Goal: Transaction & Acquisition: Purchase product/service

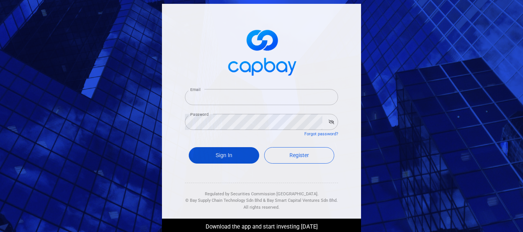
type input "[EMAIL_ADDRESS][DOMAIN_NAME]"
click at [236, 162] on button "Sign In" at bounding box center [224, 155] width 70 height 16
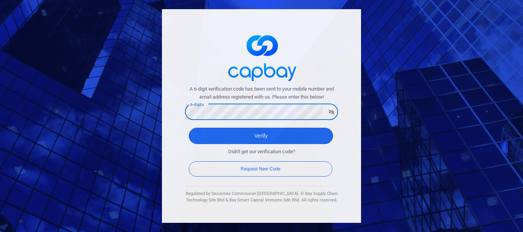
click at [189, 128] on button "Verify" at bounding box center [261, 136] width 144 height 16
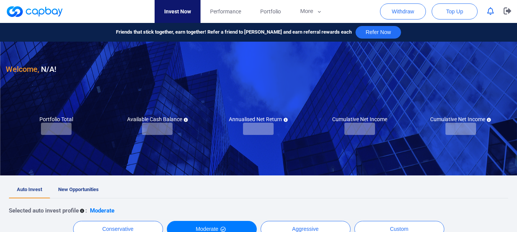
checkbox input "true"
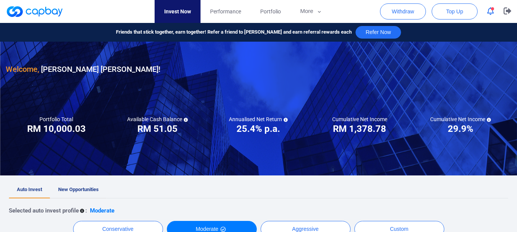
click at [76, 189] on span "New Opportunities" at bounding box center [78, 190] width 41 height 6
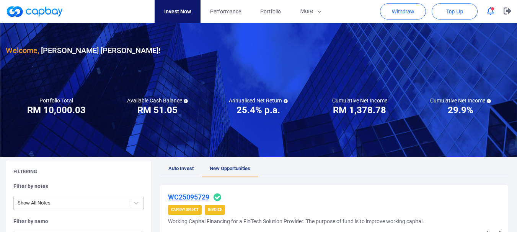
drag, startPoint x: 517, startPoint y: 29, endPoint x: 517, endPoint y: 43, distance: 14.2
click at [517, 43] on div at bounding box center [258, 90] width 517 height 134
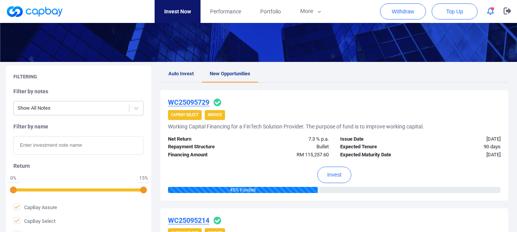
scroll to position [122, 0]
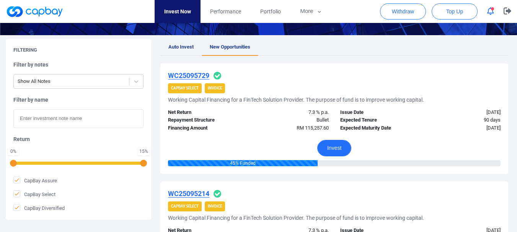
click at [336, 146] on button "Invest" at bounding box center [334, 148] width 34 height 16
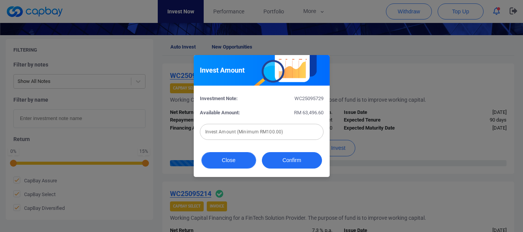
click at [219, 165] on button "Close" at bounding box center [228, 160] width 55 height 16
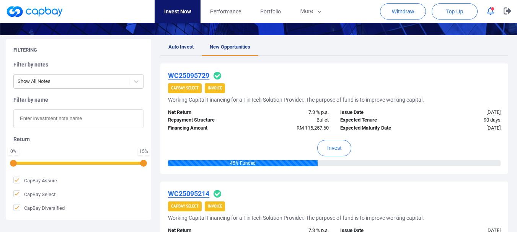
click at [234, 99] on h5 "Working Capital Financing for a FinTech Solution Provider. The purpose of fund …" at bounding box center [296, 100] width 256 height 7
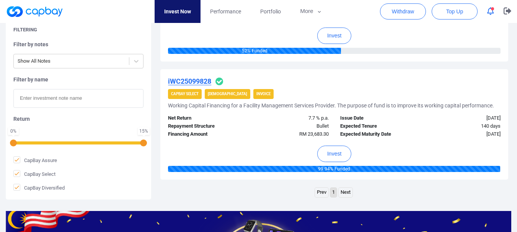
scroll to position [603, 0]
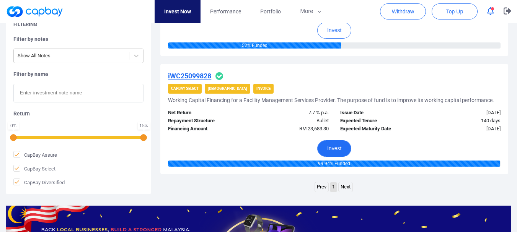
click at [332, 147] on button "Invest" at bounding box center [334, 149] width 34 height 16
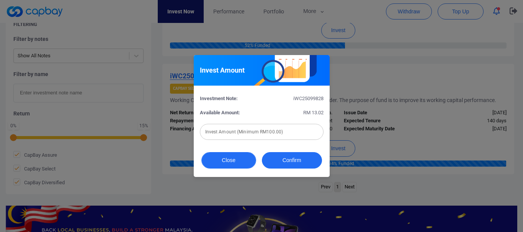
click at [226, 160] on button "Close" at bounding box center [228, 160] width 55 height 16
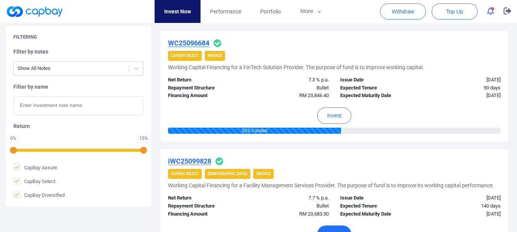
scroll to position [461, 0]
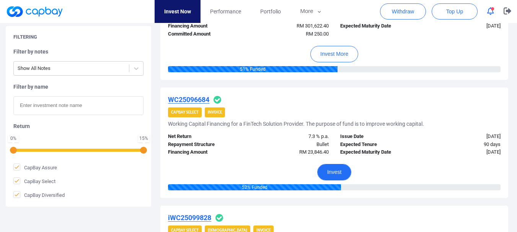
click at [348, 174] on button "Invest" at bounding box center [334, 172] width 34 height 16
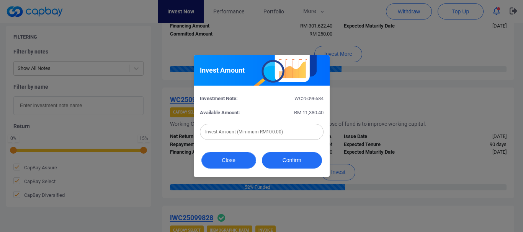
click at [226, 156] on button "Close" at bounding box center [228, 160] width 55 height 16
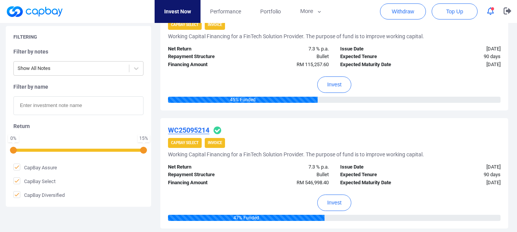
scroll to position [182, 0]
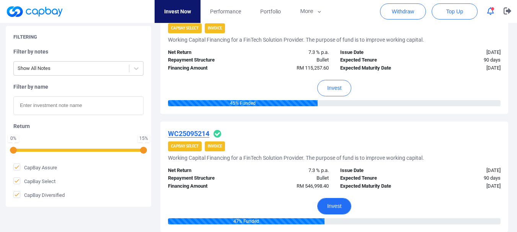
click at [334, 202] on button "Invest" at bounding box center [334, 206] width 34 height 16
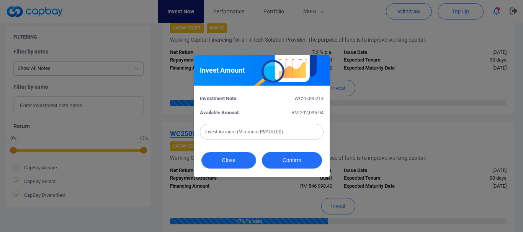
click at [248, 158] on button "Close" at bounding box center [228, 160] width 55 height 16
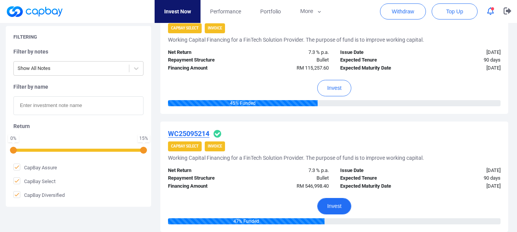
scroll to position [373, 0]
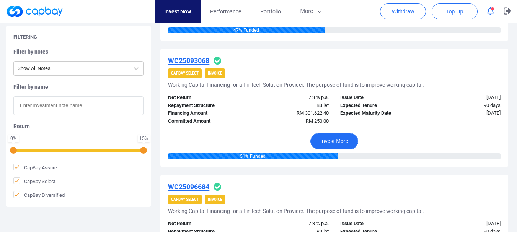
click at [337, 139] on button "Invest More" at bounding box center [335, 141] width 48 height 16
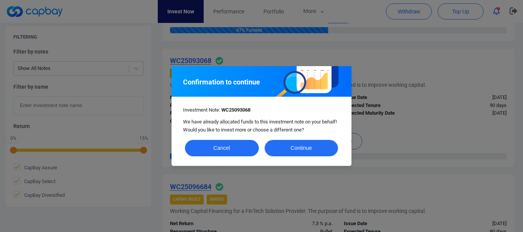
click at [286, 152] on button "Continue" at bounding box center [302, 148] width 74 height 16
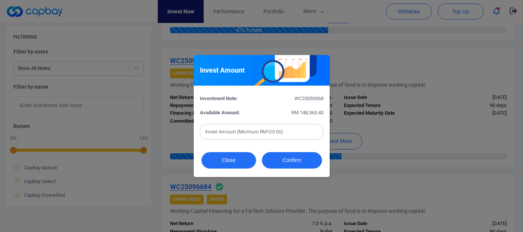
click at [233, 159] on button "Close" at bounding box center [228, 160] width 55 height 16
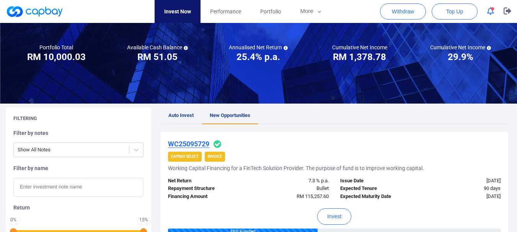
scroll to position [0, 0]
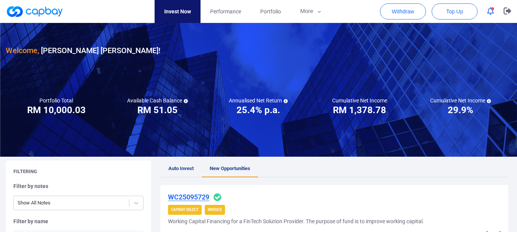
click at [181, 167] on span "Auto Invest" at bounding box center [181, 169] width 25 height 6
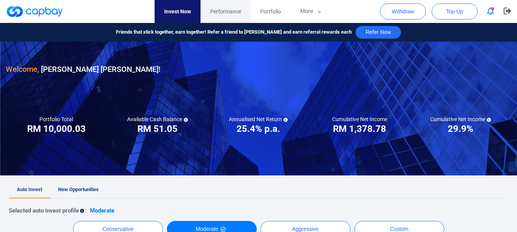
click at [241, 13] on span "Performance" at bounding box center [225, 11] width 31 height 8
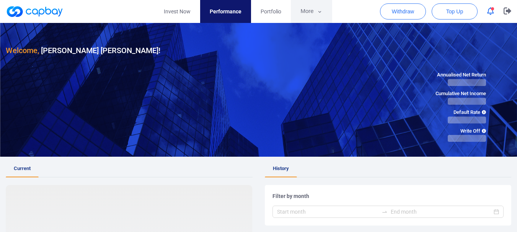
click at [311, 17] on button "More" at bounding box center [311, 11] width 41 height 23
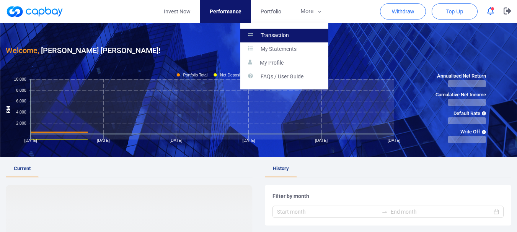
click at [307, 37] on link "Transaction" at bounding box center [285, 36] width 88 height 14
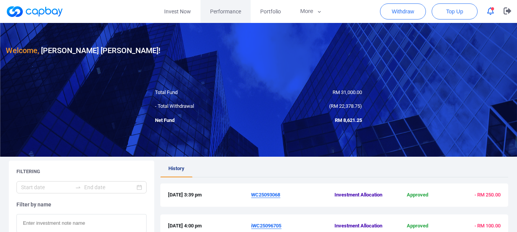
click at [233, 11] on span "Performance" at bounding box center [225, 11] width 31 height 8
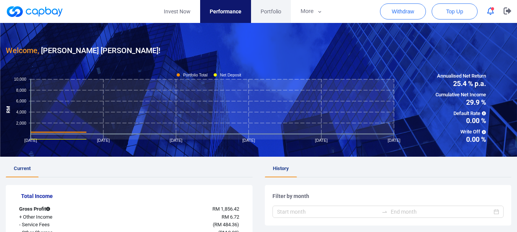
click at [259, 11] on link "Portfolio" at bounding box center [271, 11] width 40 height 23
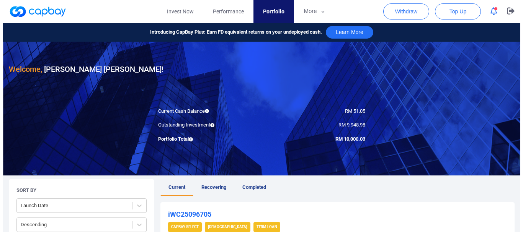
scroll to position [191, 0]
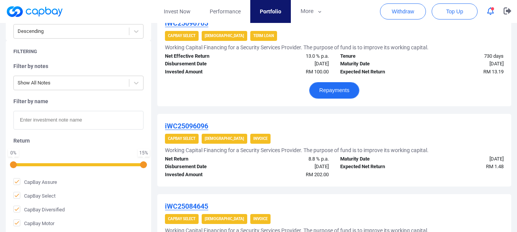
click at [326, 89] on button "Repayments" at bounding box center [334, 90] width 50 height 16
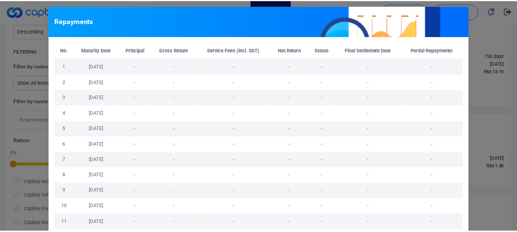
scroll to position [237, 0]
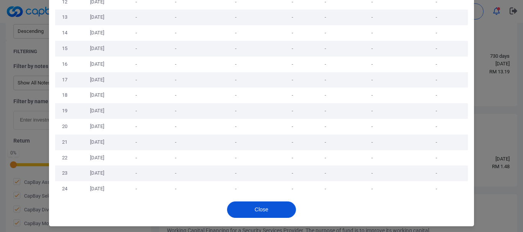
drag, startPoint x: 260, startPoint y: 216, endPoint x: 264, endPoint y: 214, distance: 4.6
click at [260, 216] on button "Close" at bounding box center [261, 210] width 69 height 16
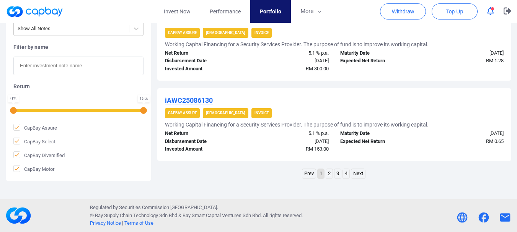
click at [348, 178] on link "4" at bounding box center [346, 174] width 7 height 10
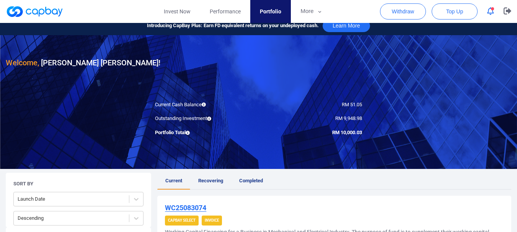
scroll to position [0, 0]
